Goal: Find specific fact: Find specific fact

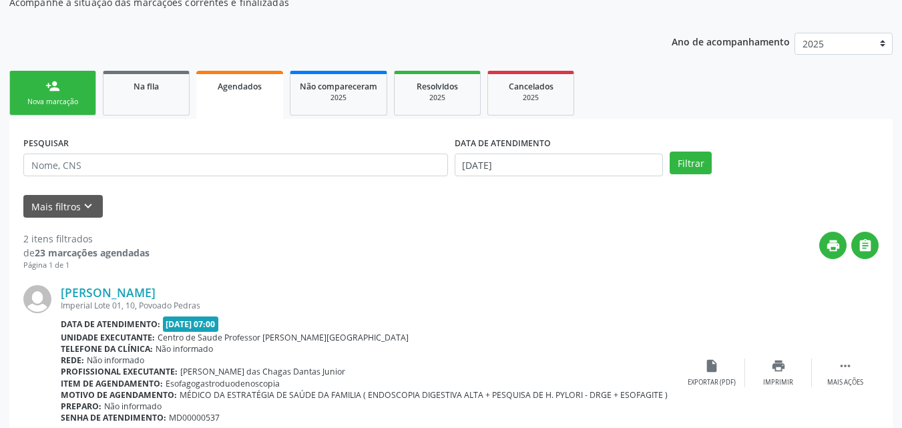
scroll to position [145, 0]
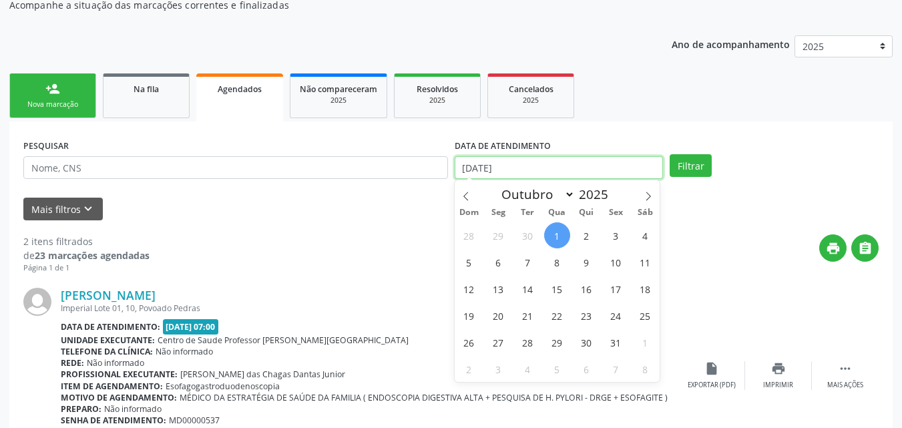
click at [501, 172] on input "[DATE]" at bounding box center [559, 167] width 209 height 23
click at [477, 200] on div "Janeiro Fevereiro Março Abril Maio Junho Julho Agosto Setembro Outubro Novembro…" at bounding box center [558, 191] width 206 height 23
click at [469, 198] on icon at bounding box center [465, 196] width 9 height 9
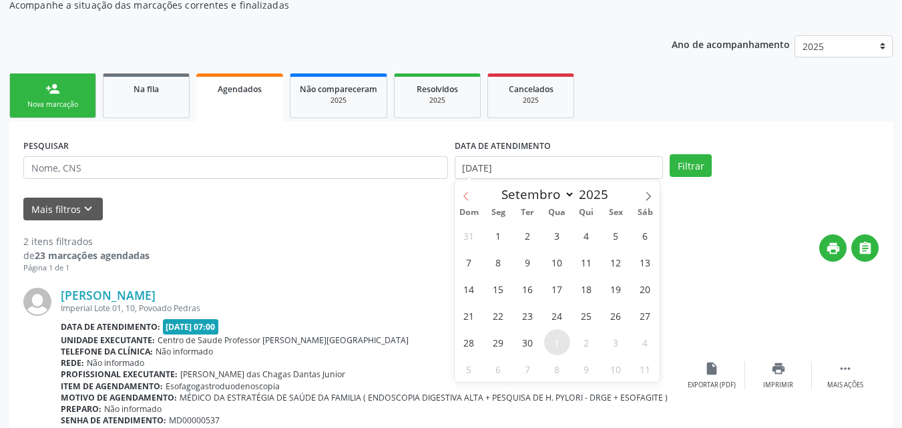
select select "7"
click at [612, 234] on span "1" at bounding box center [616, 235] width 26 height 26
type input "[DATE]"
click at [645, 200] on icon at bounding box center [647, 196] width 9 height 9
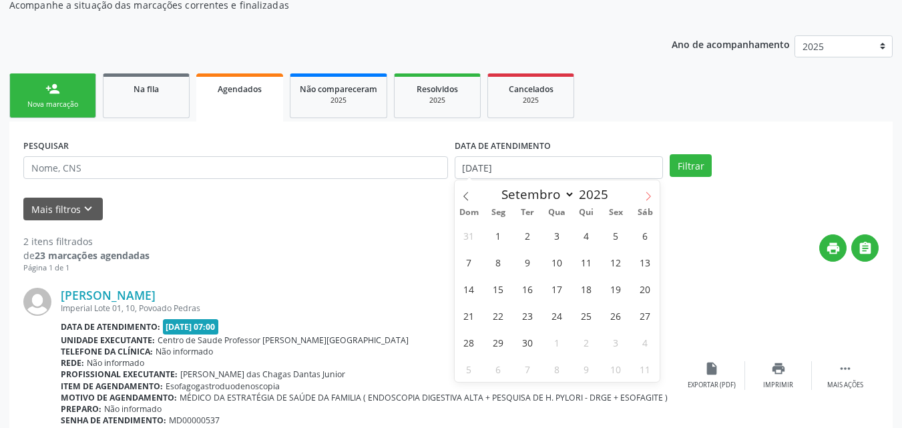
select select "9"
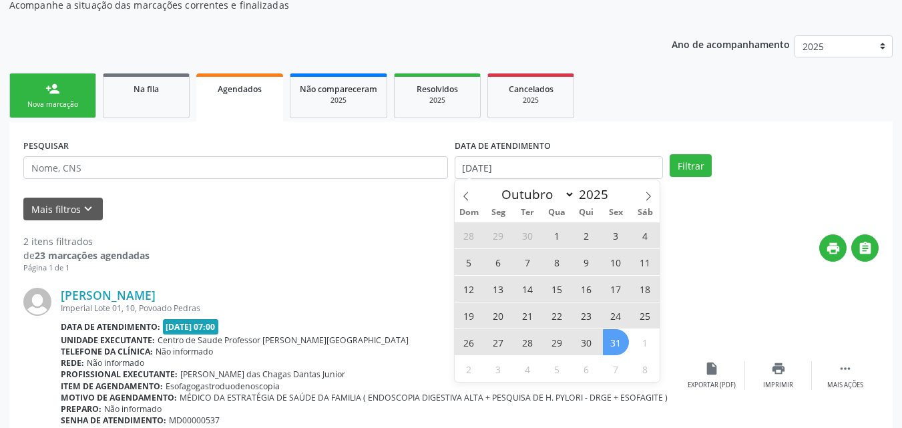
click at [617, 342] on span "31" at bounding box center [616, 342] width 26 height 26
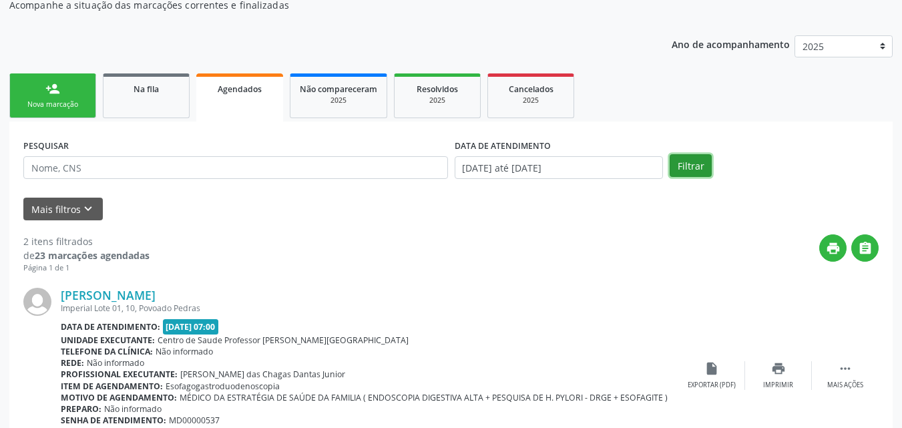
click at [691, 165] on button "Filtrar" at bounding box center [691, 165] width 42 height 23
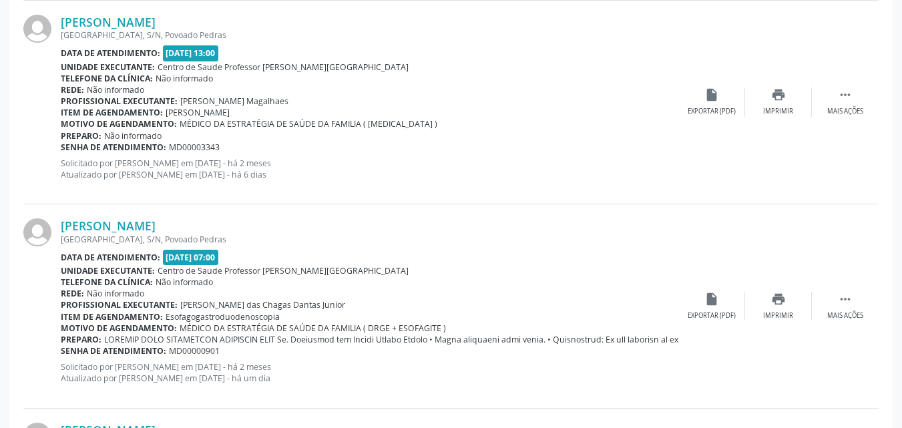
scroll to position [1641, 0]
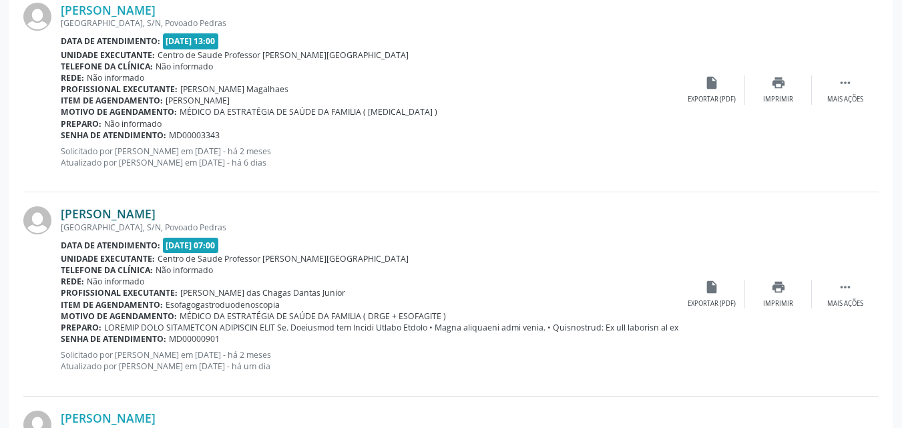
click at [156, 218] on link "[PERSON_NAME]" at bounding box center [108, 213] width 95 height 15
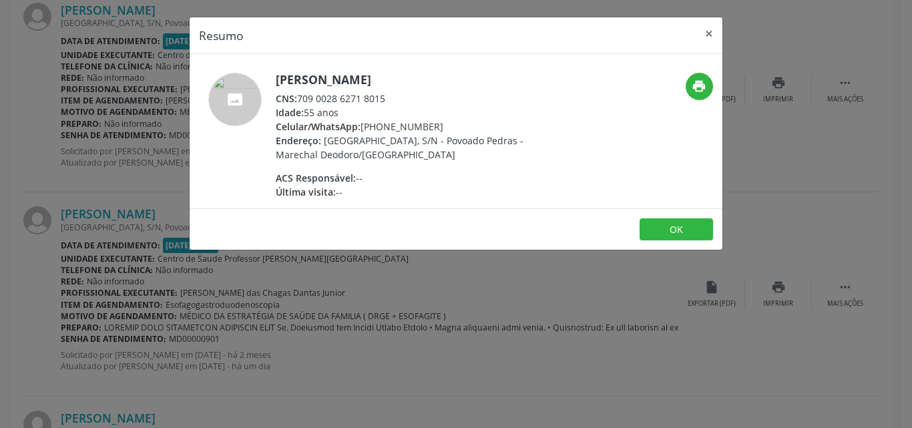
drag, startPoint x: 387, startPoint y: 97, endPoint x: 300, endPoint y: 103, distance: 87.7
click at [300, 103] on div "CNS: 709 0028 6271 8015" at bounding box center [406, 98] width 260 height 14
copy div "709 0028 6271 8015"
click at [713, 35] on button "×" at bounding box center [709, 33] width 27 height 33
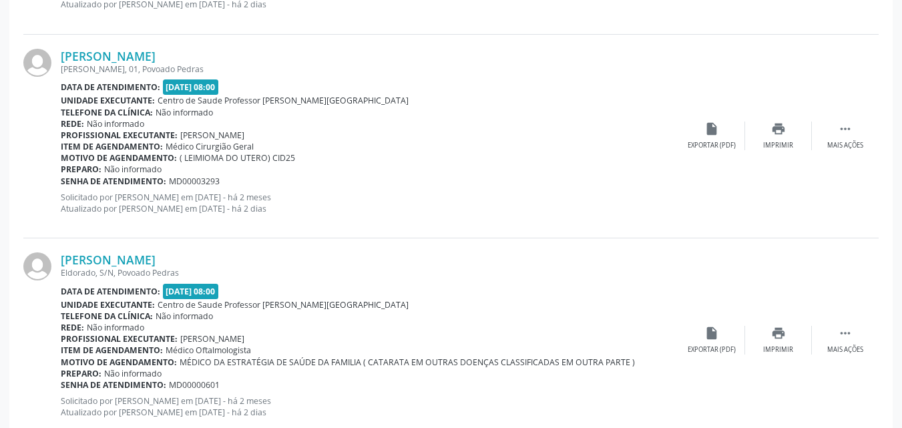
scroll to position [3098, 0]
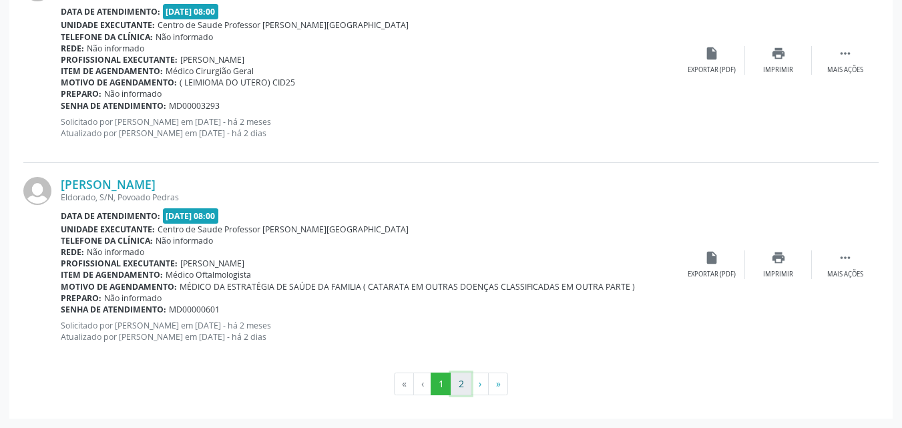
click at [457, 392] on button "2" at bounding box center [461, 383] width 21 height 23
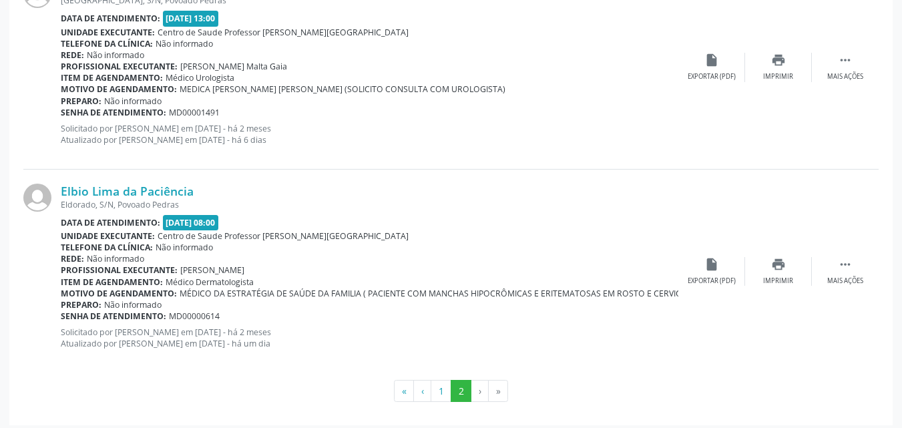
scroll to position [1643, 0]
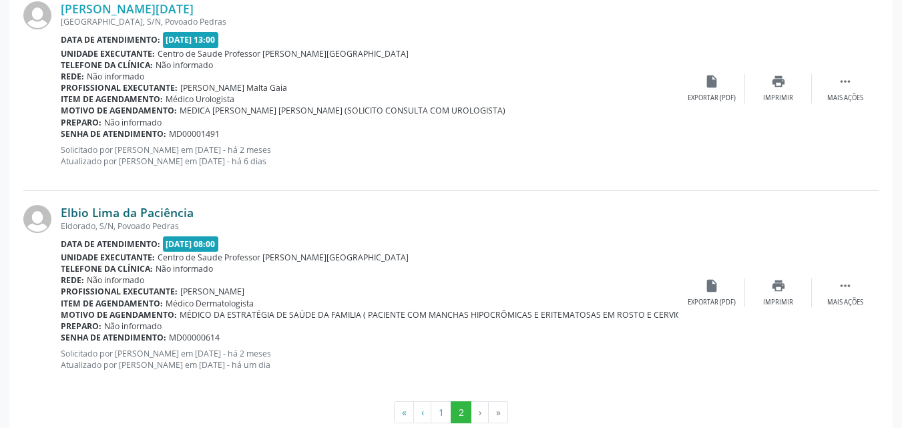
click at [164, 208] on link "Elbio Lima da Paciência" at bounding box center [127, 212] width 133 height 15
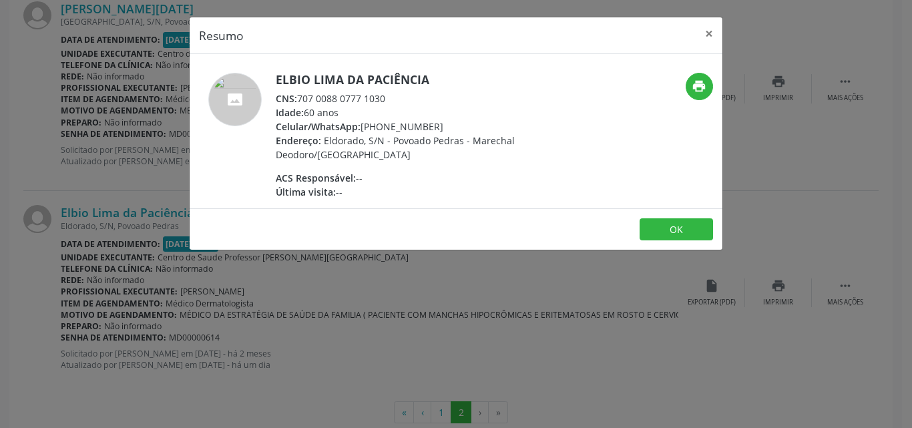
drag, startPoint x: 387, startPoint y: 94, endPoint x: 299, endPoint y: 101, distance: 88.4
click at [299, 101] on div "CNS: 707 0088 0777 1030" at bounding box center [406, 98] width 260 height 14
copy div "707 0088 0777 1030"
click at [712, 31] on button "×" at bounding box center [709, 33] width 27 height 33
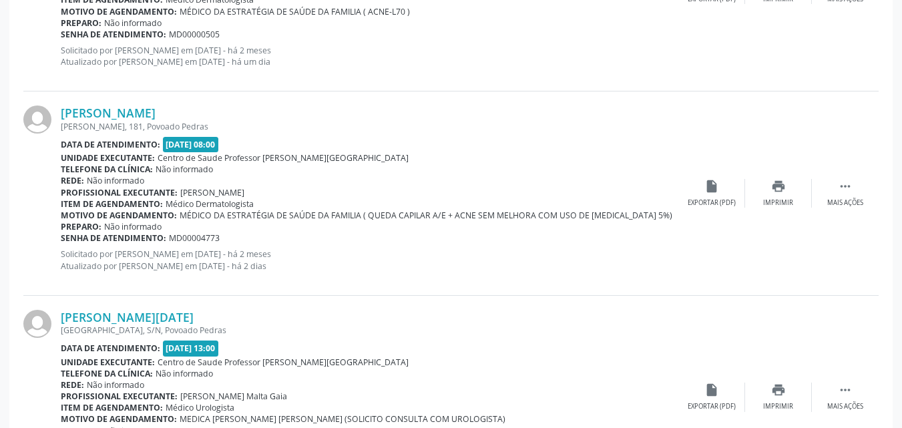
scroll to position [1328, 0]
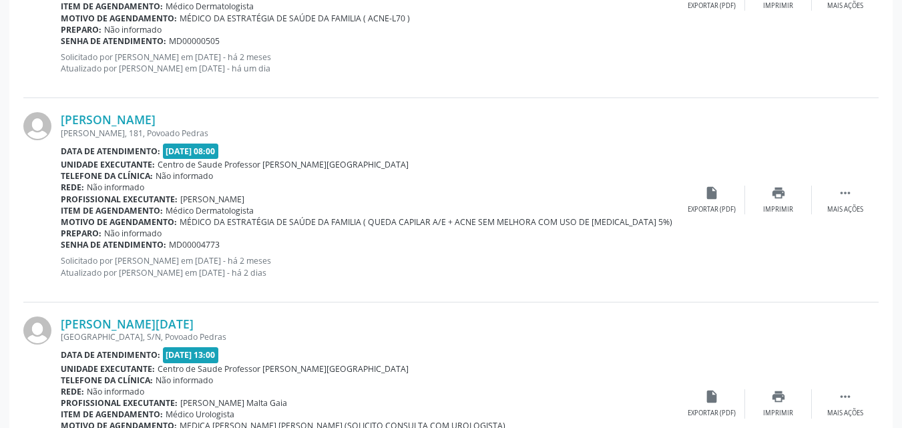
drag, startPoint x: 893, startPoint y: 286, endPoint x: 891, endPoint y: 272, distance: 14.2
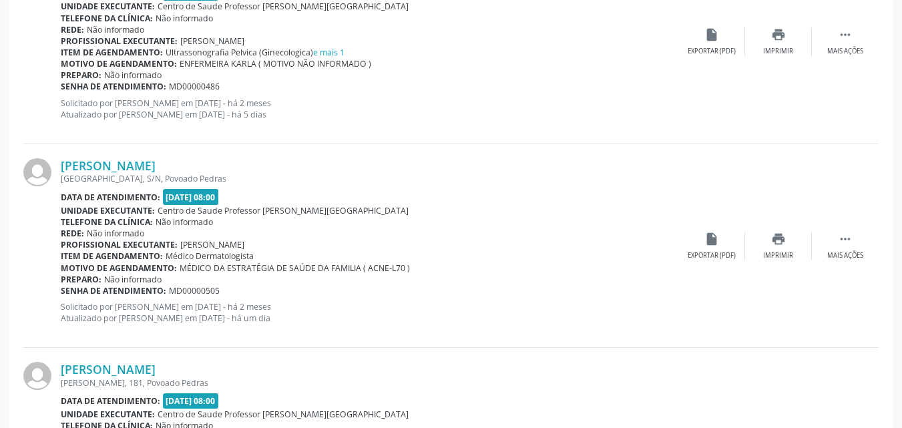
scroll to position [1067, 0]
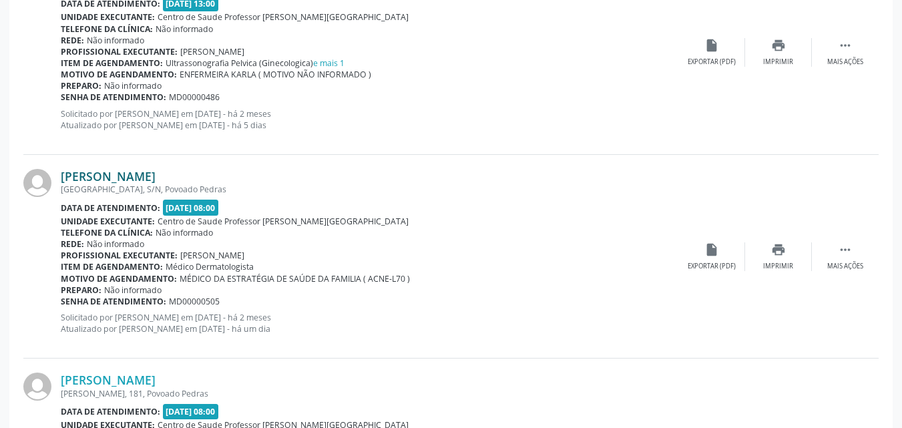
click at [156, 171] on link "[PERSON_NAME]" at bounding box center [108, 176] width 95 height 15
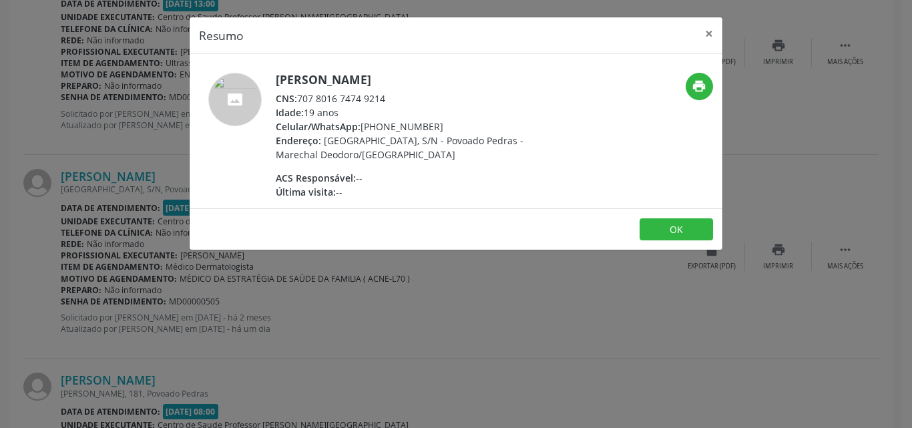
drag, startPoint x: 387, startPoint y: 99, endPoint x: 298, endPoint y: 101, distance: 88.8
click at [298, 101] on div "CNS: 707 8016 7474 9214" at bounding box center [406, 98] width 260 height 14
copy div "707 8016 7474 9214"
click at [710, 35] on button "×" at bounding box center [709, 33] width 27 height 33
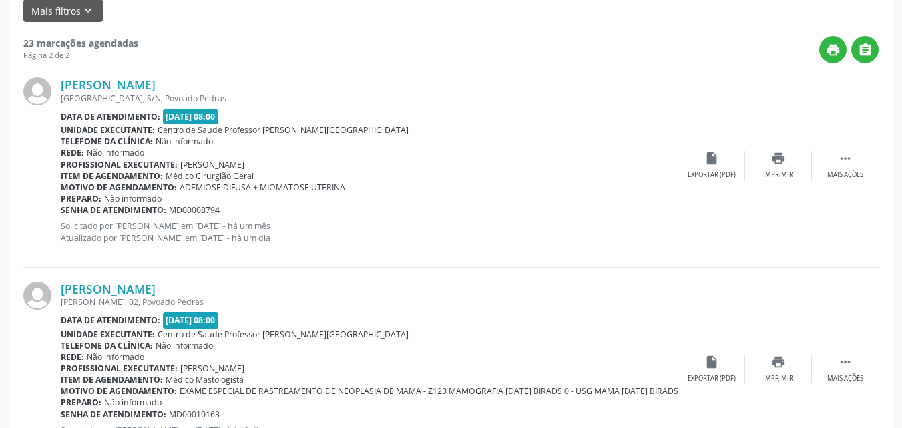
scroll to position [326, 0]
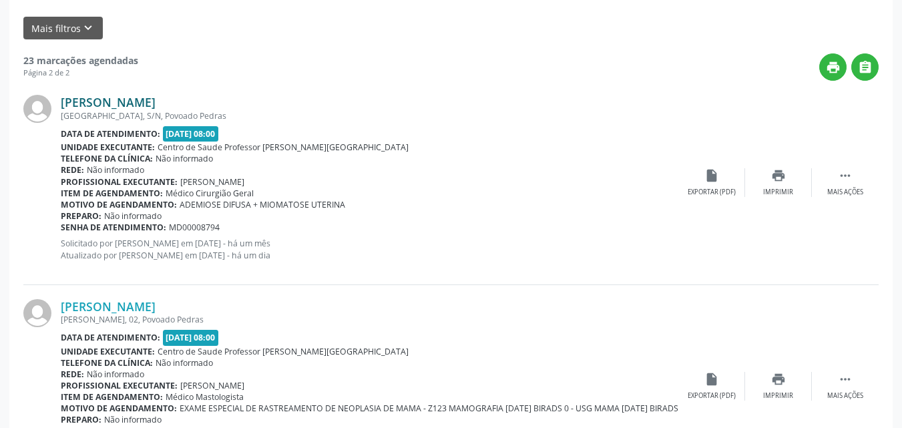
click at [156, 95] on link "[PERSON_NAME]" at bounding box center [108, 102] width 95 height 15
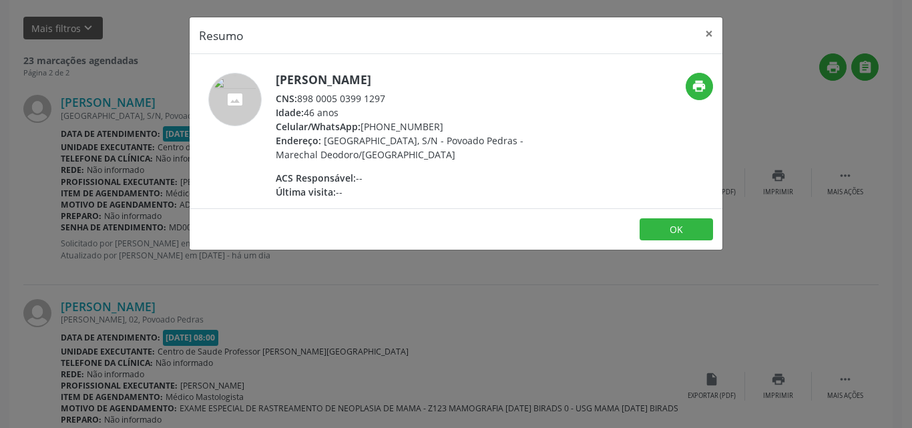
drag, startPoint x: 392, startPoint y: 95, endPoint x: 298, endPoint y: 91, distance: 94.2
click at [298, 91] on div "CNS: 898 0005 0399 1297" at bounding box center [406, 98] width 260 height 14
copy div "898 0005 0399 1297"
click at [11, 236] on div "Resumo × [PERSON_NAME] CNS: 898 0005 0399 1297 Idade: 46 anos Celular/WhatsApp:…" at bounding box center [456, 214] width 912 height 428
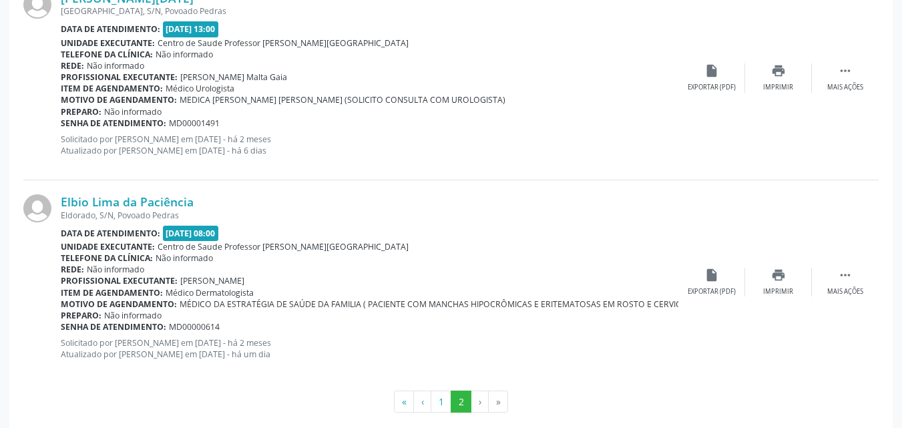
scroll to position [1671, 0]
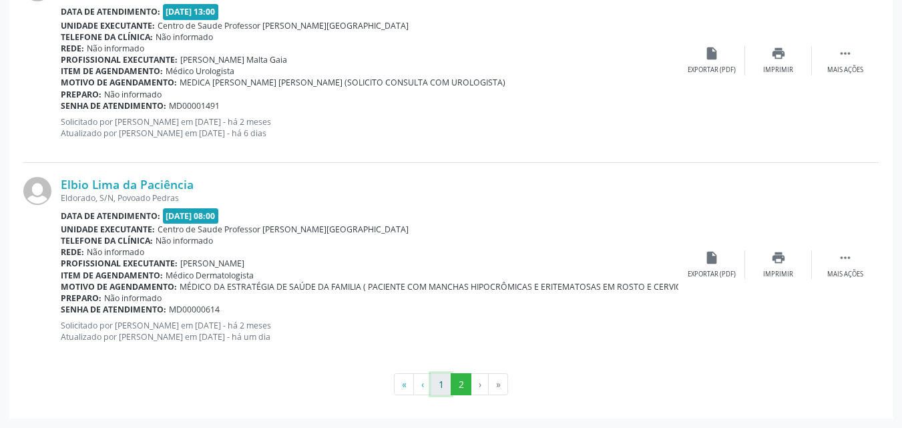
click at [443, 387] on button "1" at bounding box center [441, 384] width 21 height 23
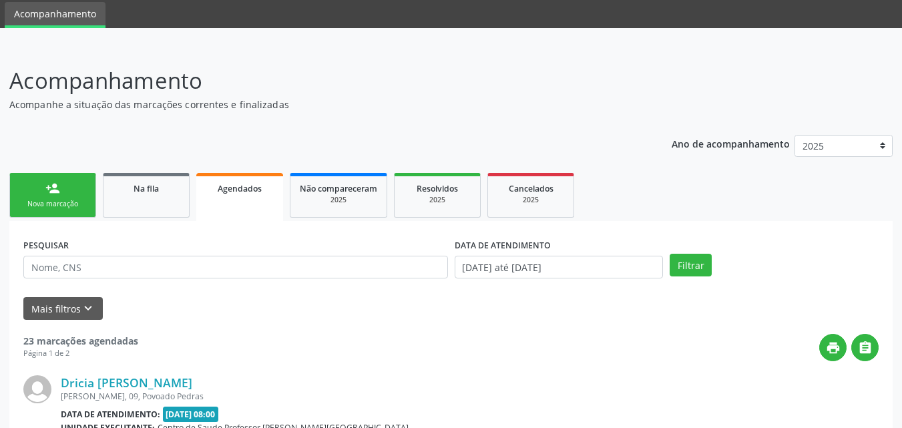
scroll to position [1756, 0]
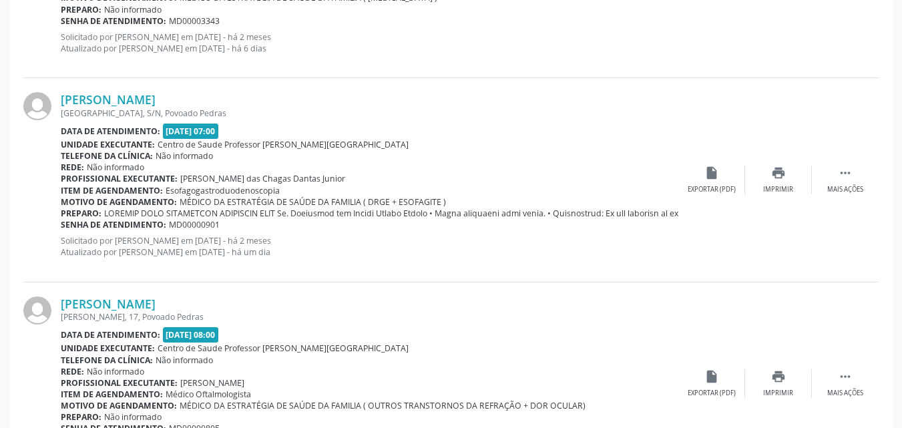
click at [354, 89] on div "[PERSON_NAME] [GEOGRAPHIC_DATA], S/N, [GEOGRAPHIC_DATA] Data de atendimento: [D…" at bounding box center [450, 180] width 855 height 204
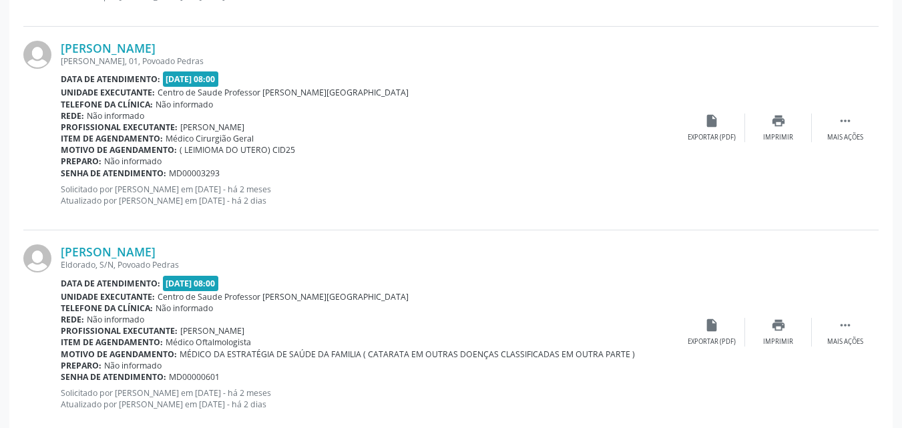
scroll to position [3098, 0]
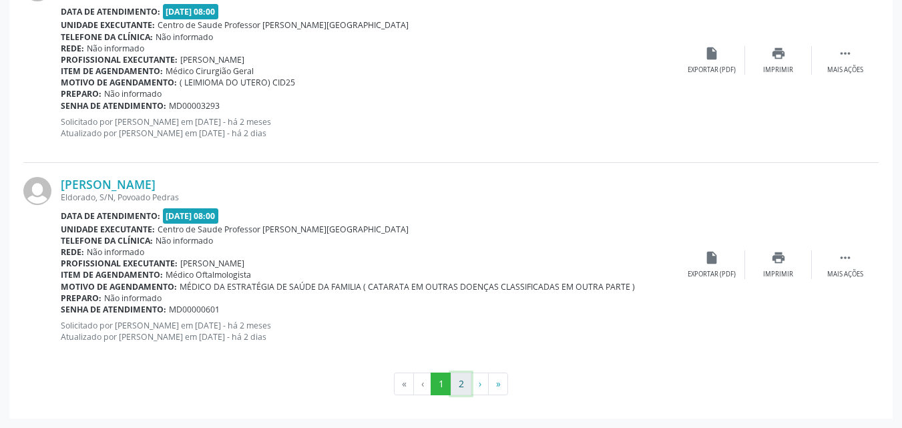
click at [462, 380] on button "2" at bounding box center [461, 383] width 21 height 23
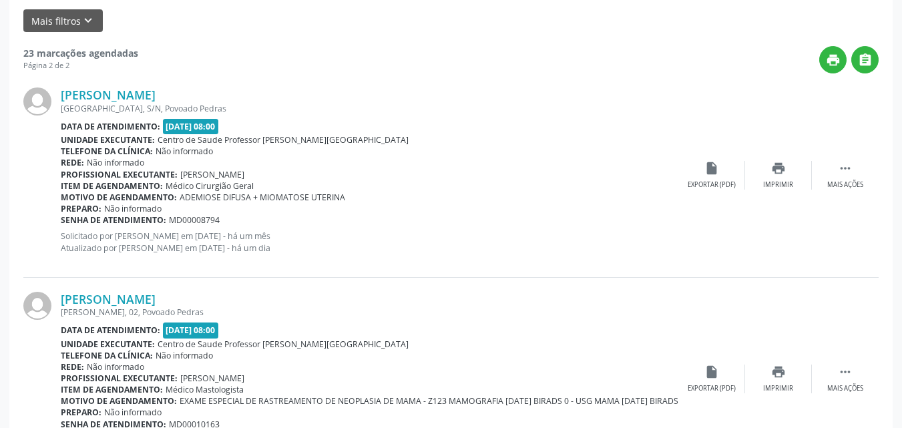
scroll to position [336, 0]
